Goal: Navigation & Orientation: Understand site structure

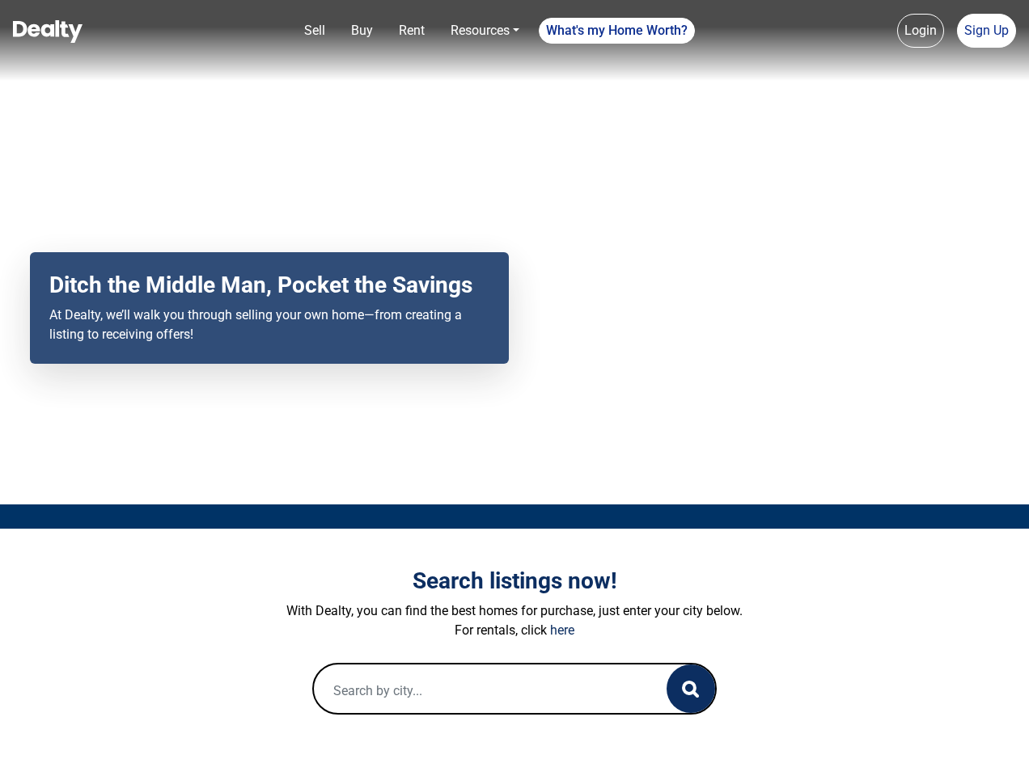
click at [514, 388] on div "Your browser does not support the video tag. Ditch the Middle Man, Pocket the S…" at bounding box center [514, 252] width 1029 height 505
click at [315, 31] on link "Sell" at bounding box center [315, 31] width 34 height 32
click at [361, 31] on link "Buy" at bounding box center [362, 31] width 35 height 32
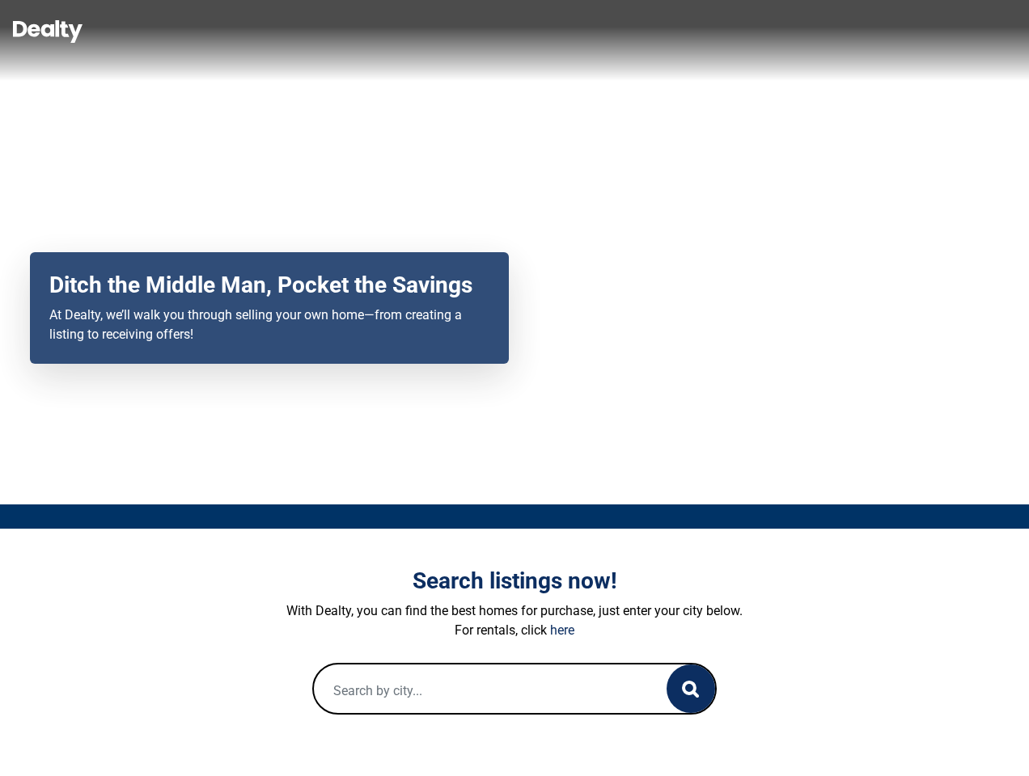
click at [412, 31] on link "Rent" at bounding box center [411, 31] width 39 height 32
click at [484, 31] on link "Resources" at bounding box center [485, 31] width 82 height 32
click at [617, 31] on link "What's my Home Worth?" at bounding box center [617, 31] width 156 height 26
click at [920, 31] on link "Login" at bounding box center [920, 31] width 47 height 34
click at [986, 31] on link "Sign Up" at bounding box center [986, 31] width 59 height 34
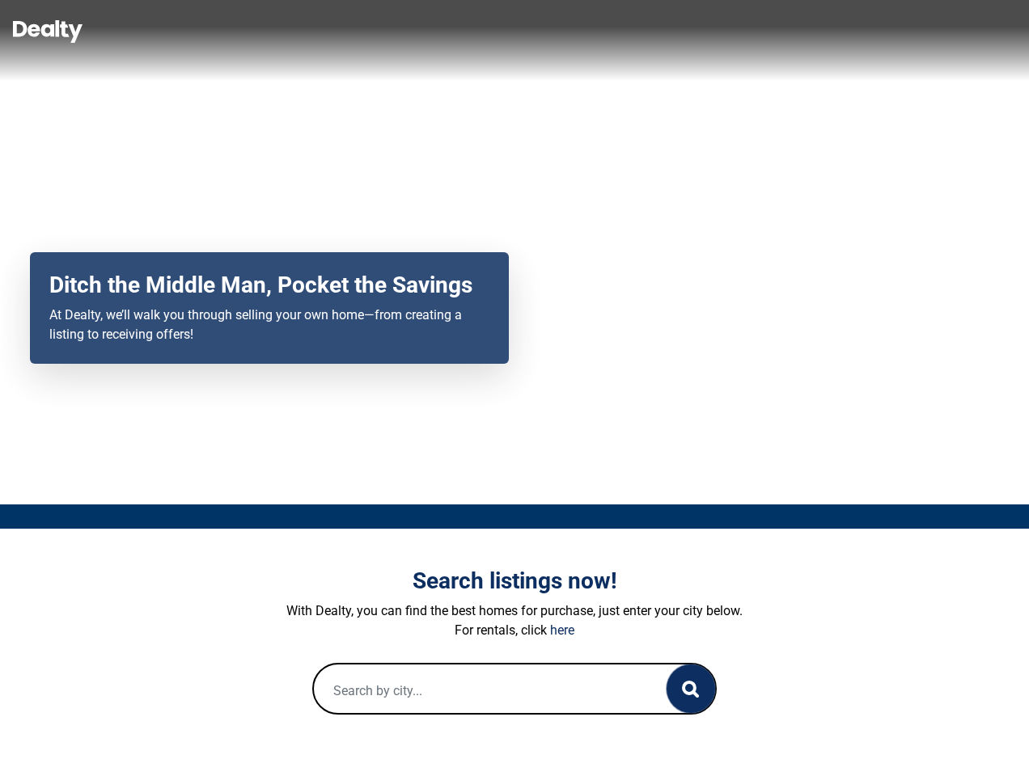
click at [691, 689] on icon "button" at bounding box center [690, 689] width 17 height 17
